Goal: Transaction & Acquisition: Subscribe to service/newsletter

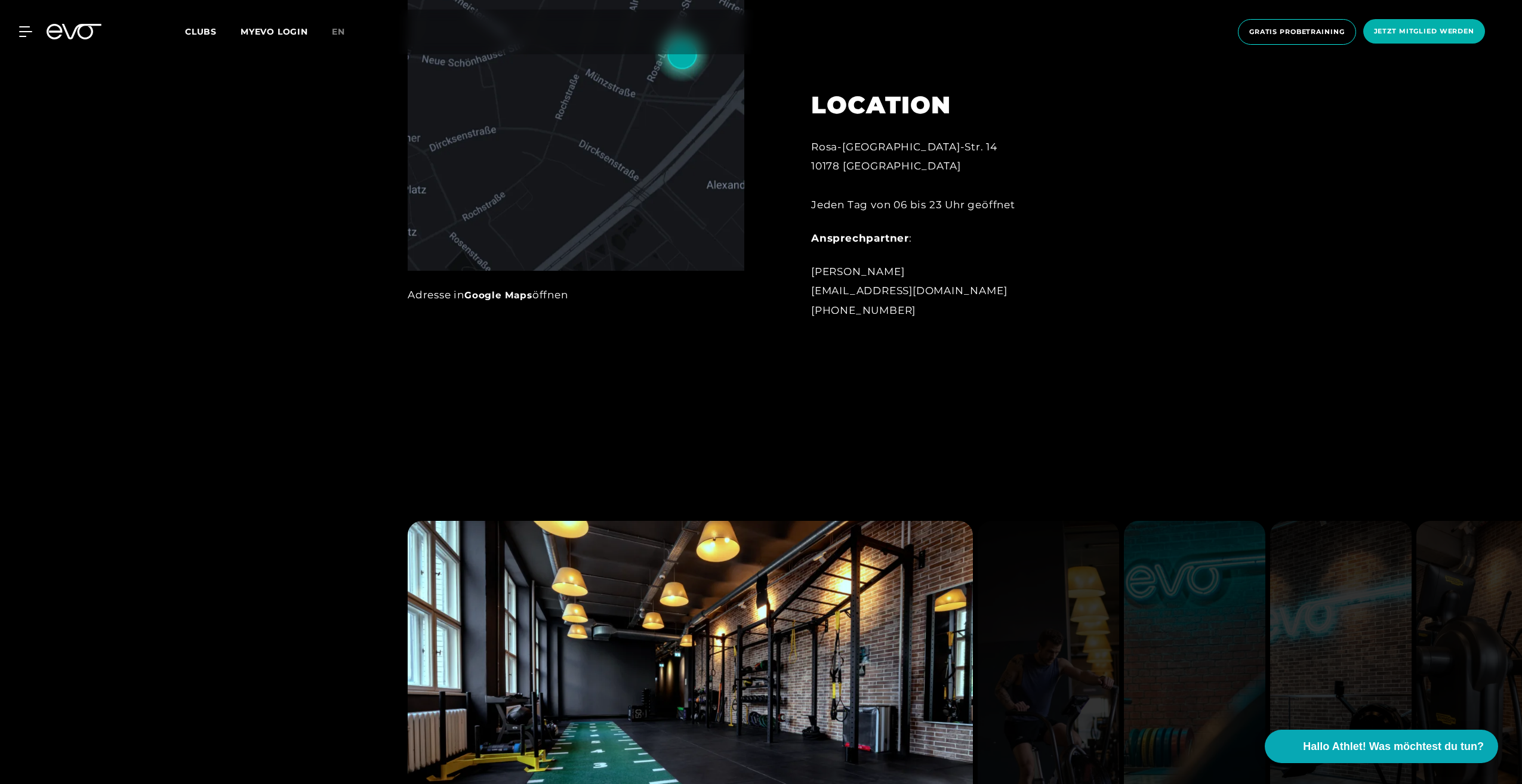
scroll to position [1193, 0]
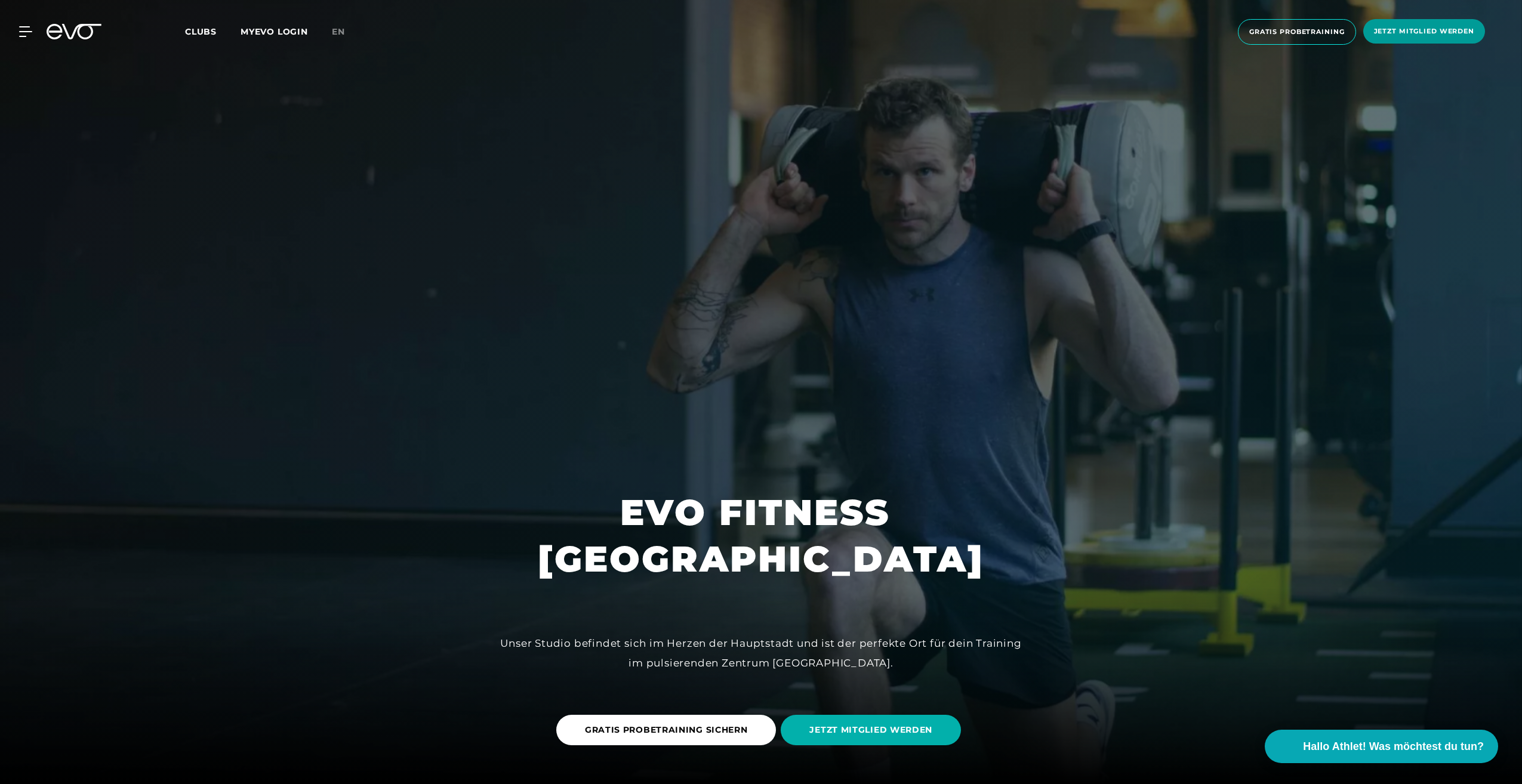
click at [1420, 24] on span "Jetzt Mitglied werden" at bounding box center [1424, 31] width 122 height 24
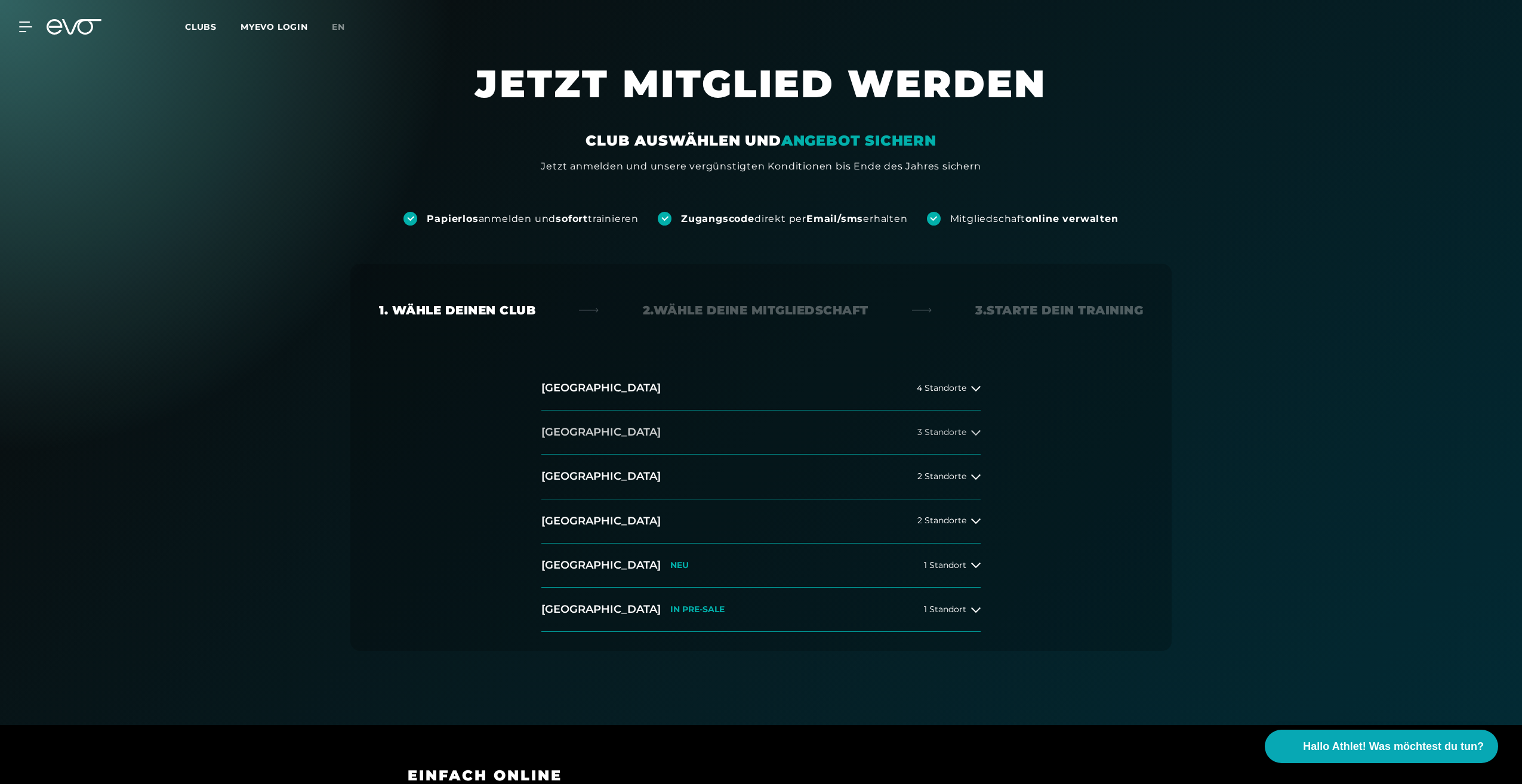
click at [564, 430] on h2 "[GEOGRAPHIC_DATA]" at bounding box center [601, 432] width 119 height 15
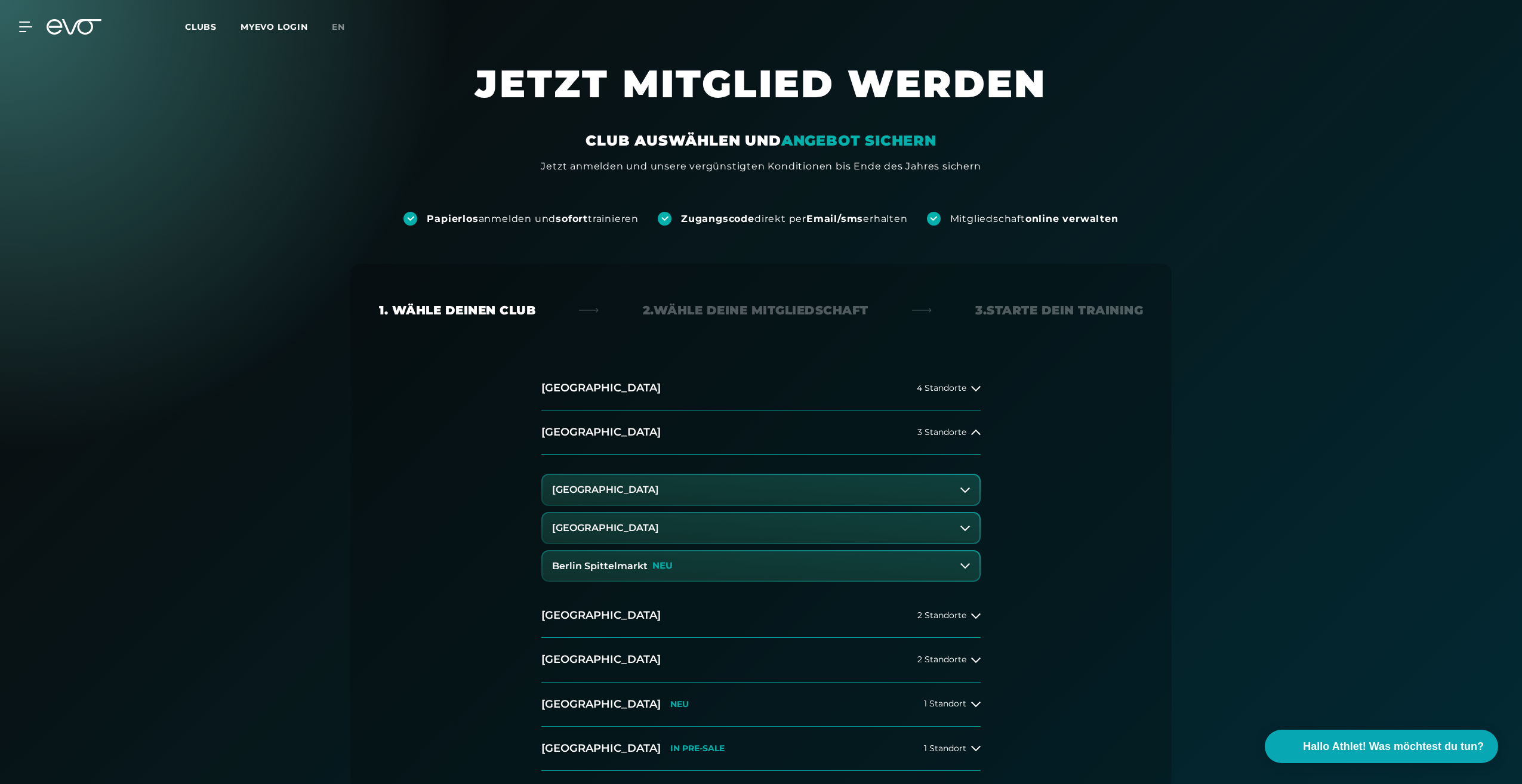
click at [662, 491] on button "Berlin Alexanderplatz" at bounding box center [761, 490] width 437 height 30
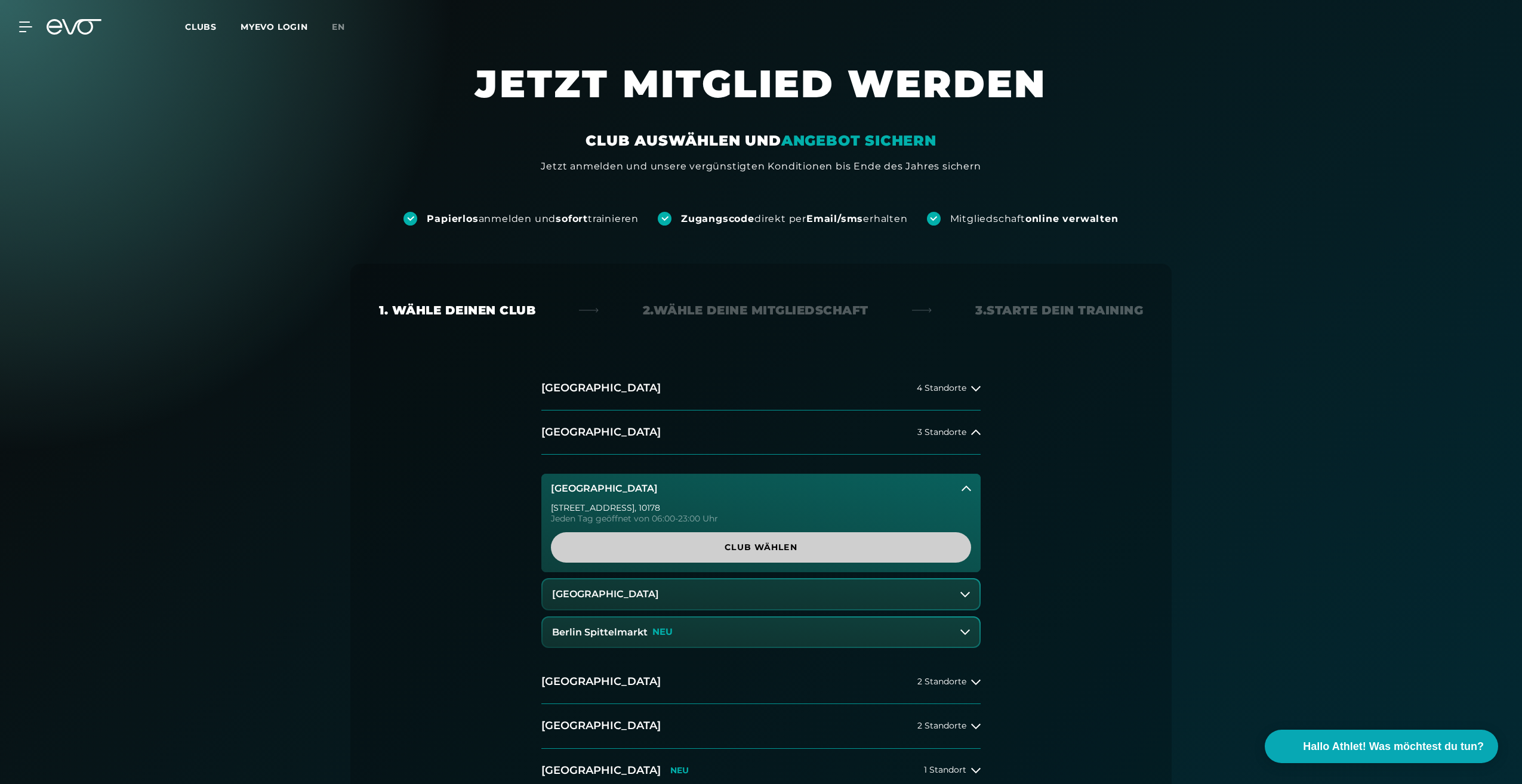
click at [693, 539] on span "Club wählen" at bounding box center [761, 547] width 420 height 30
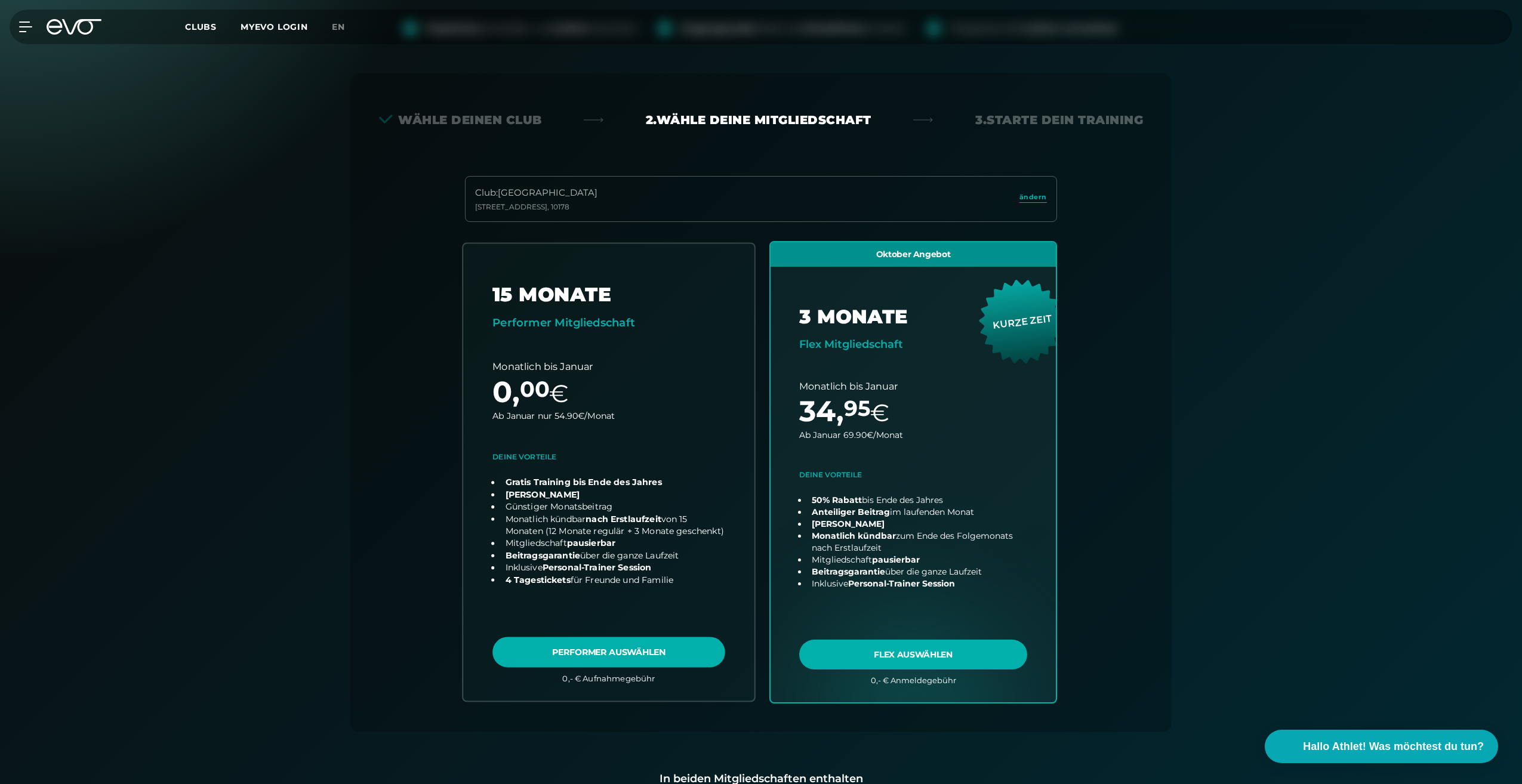
scroll to position [264, 0]
